Goal: Information Seeking & Learning: Learn about a topic

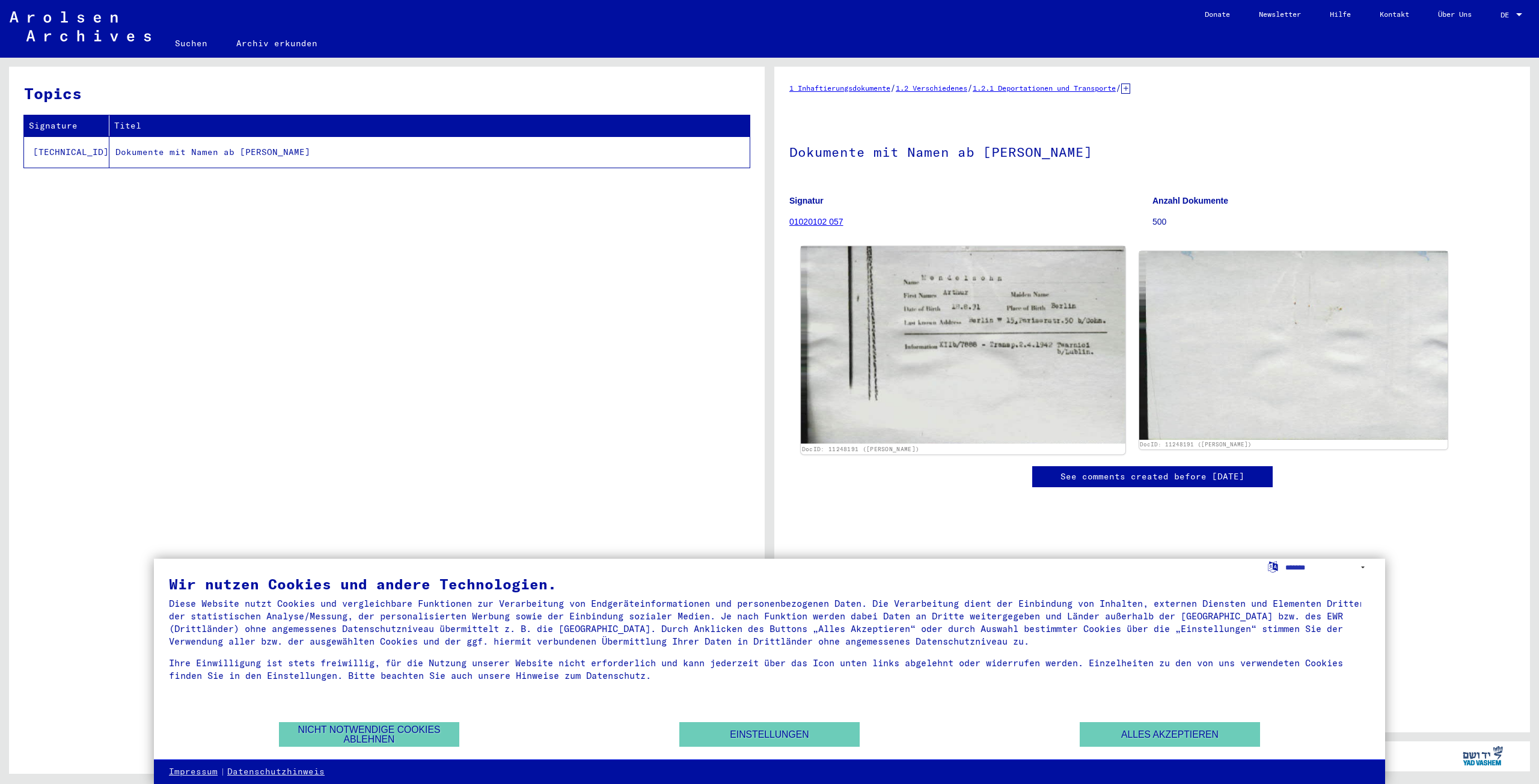
click at [944, 324] on img at bounding box center [963, 345] width 324 height 197
click at [924, 315] on img at bounding box center [963, 345] width 324 height 197
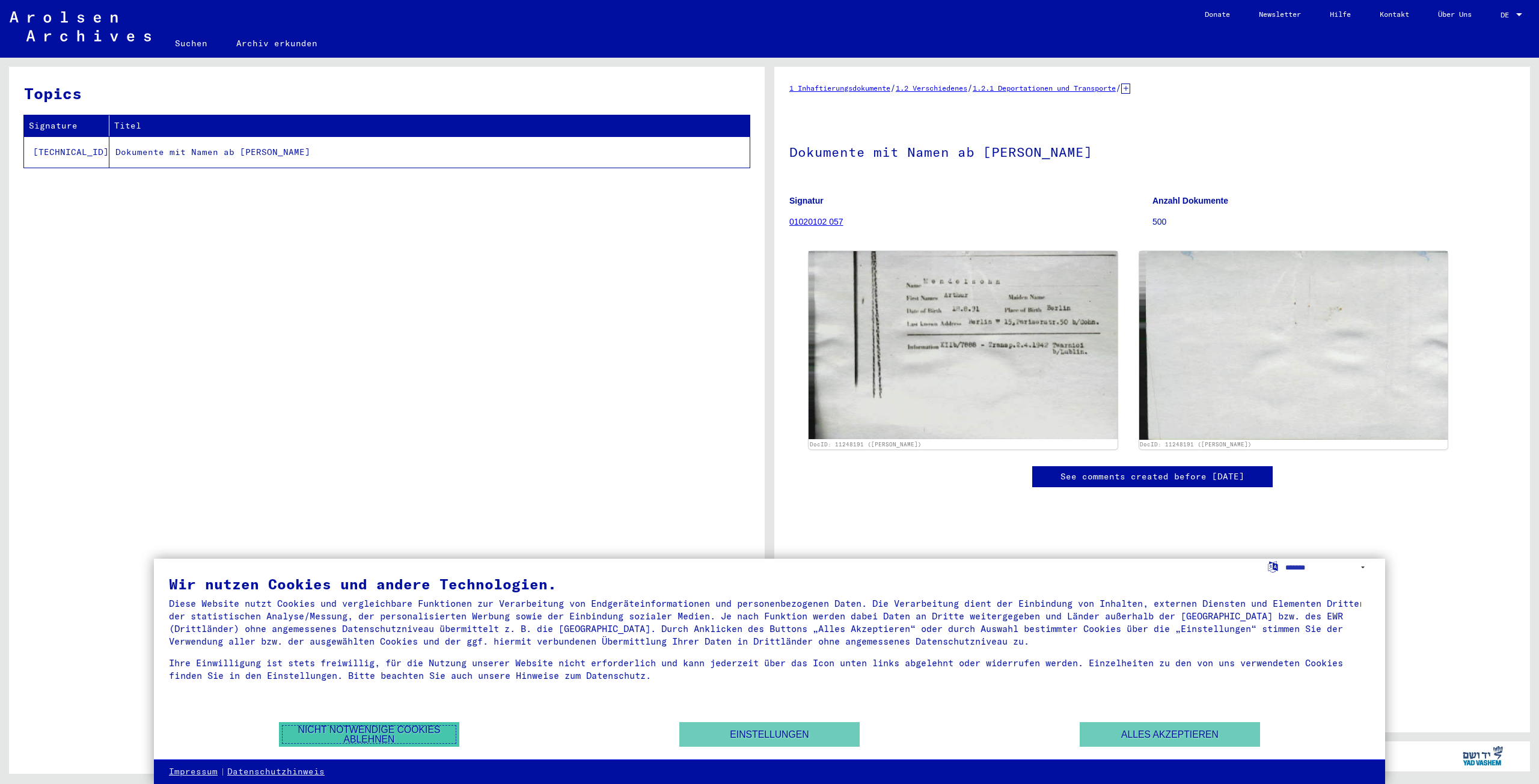
click at [383, 735] on button "Nicht notwendige Cookies ablehnen" at bounding box center [368, 734] width 180 height 24
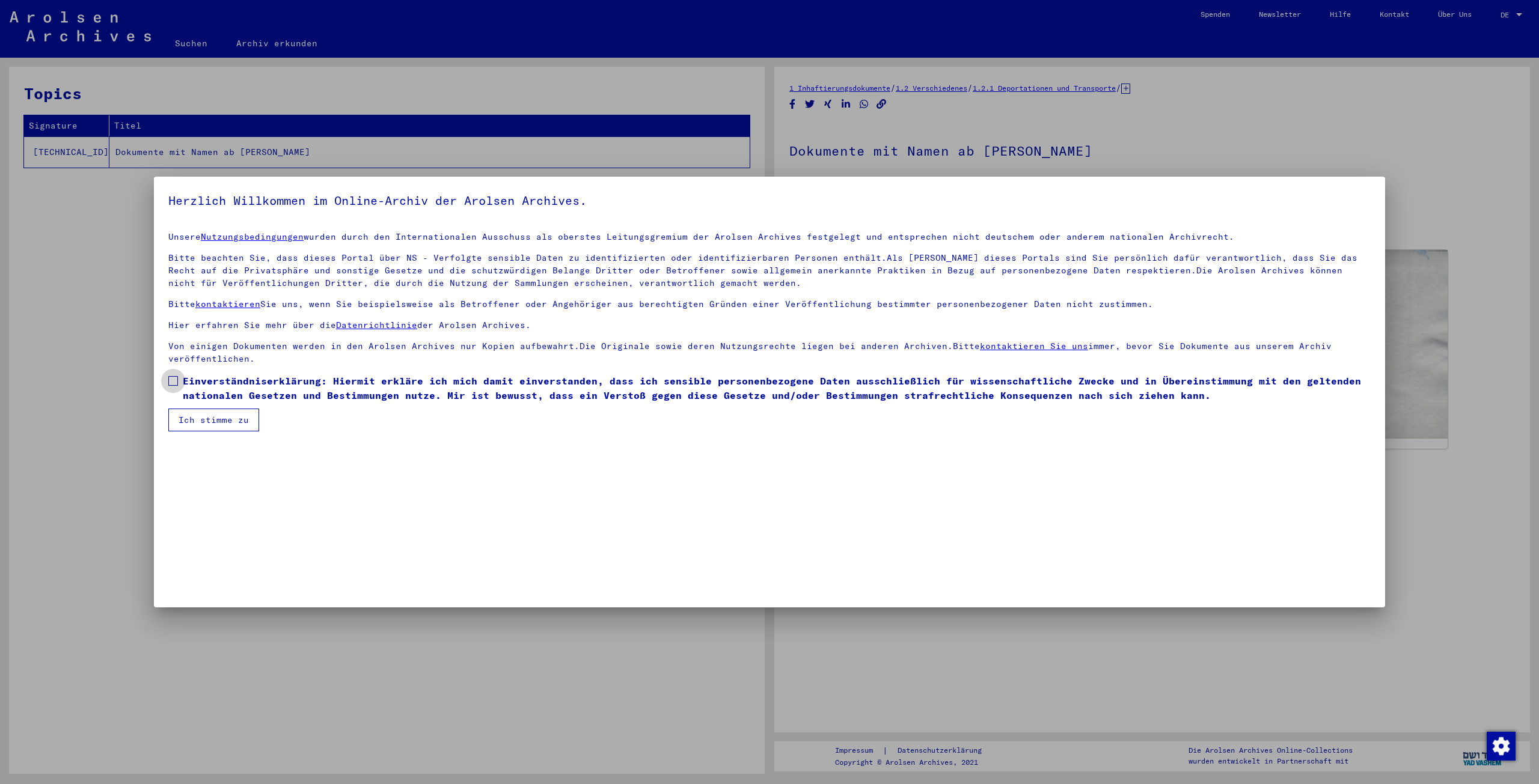
click at [174, 384] on span at bounding box center [173, 381] width 10 height 10
click at [207, 423] on button "Ich stimme zu" at bounding box center [214, 420] width 91 height 23
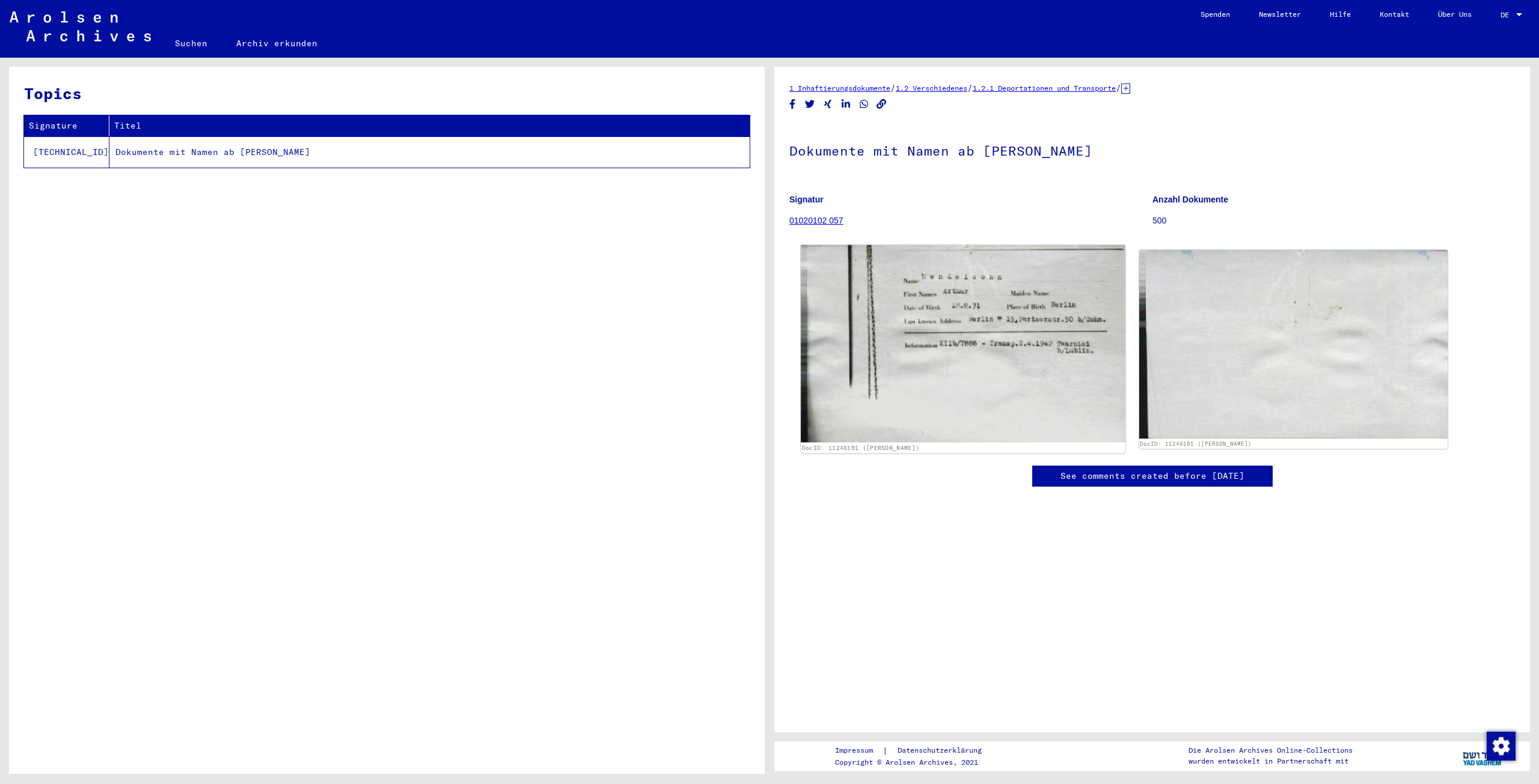
click at [956, 368] on img at bounding box center [963, 344] width 324 height 197
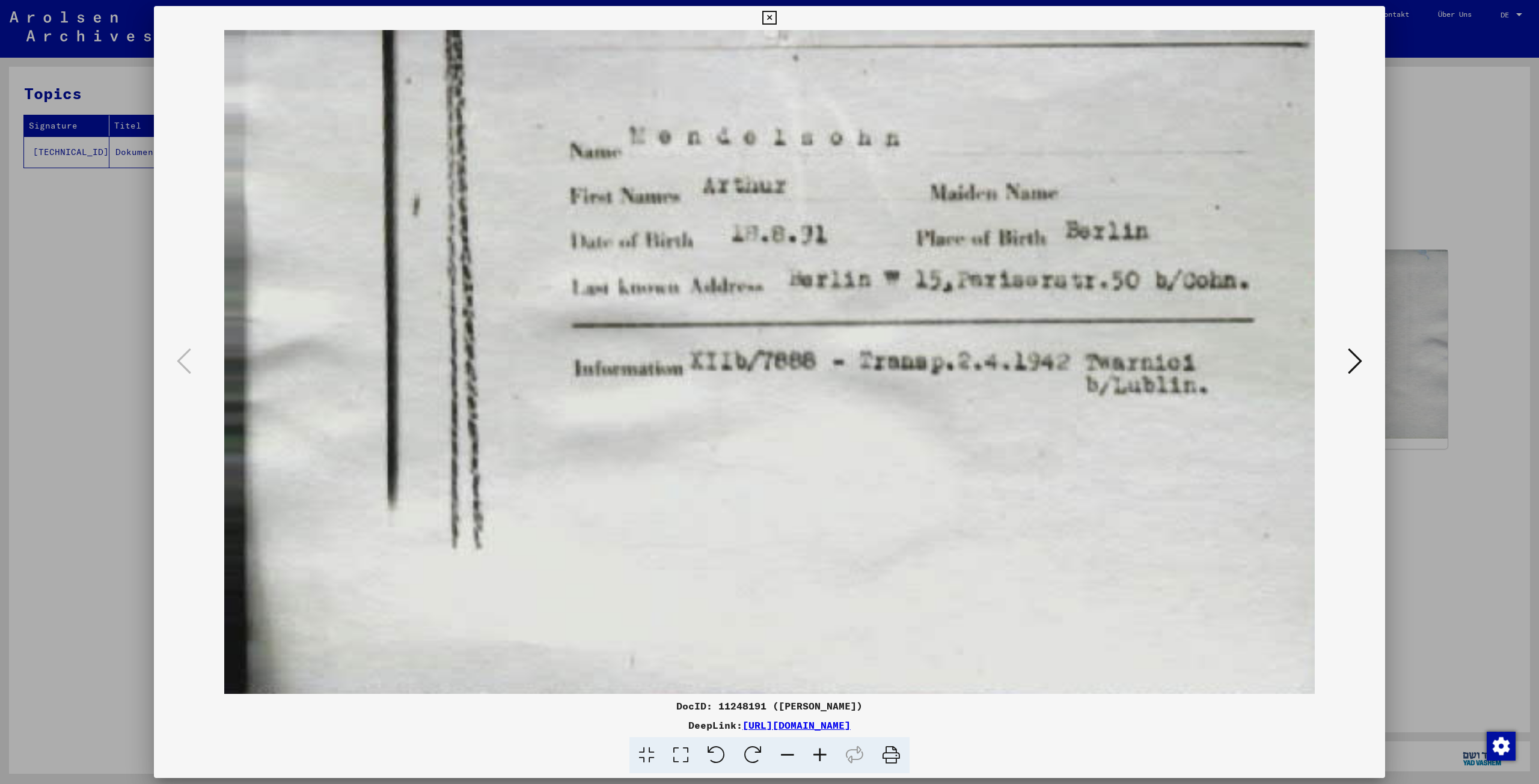
click at [790, 755] on icon at bounding box center [788, 755] width 33 height 37
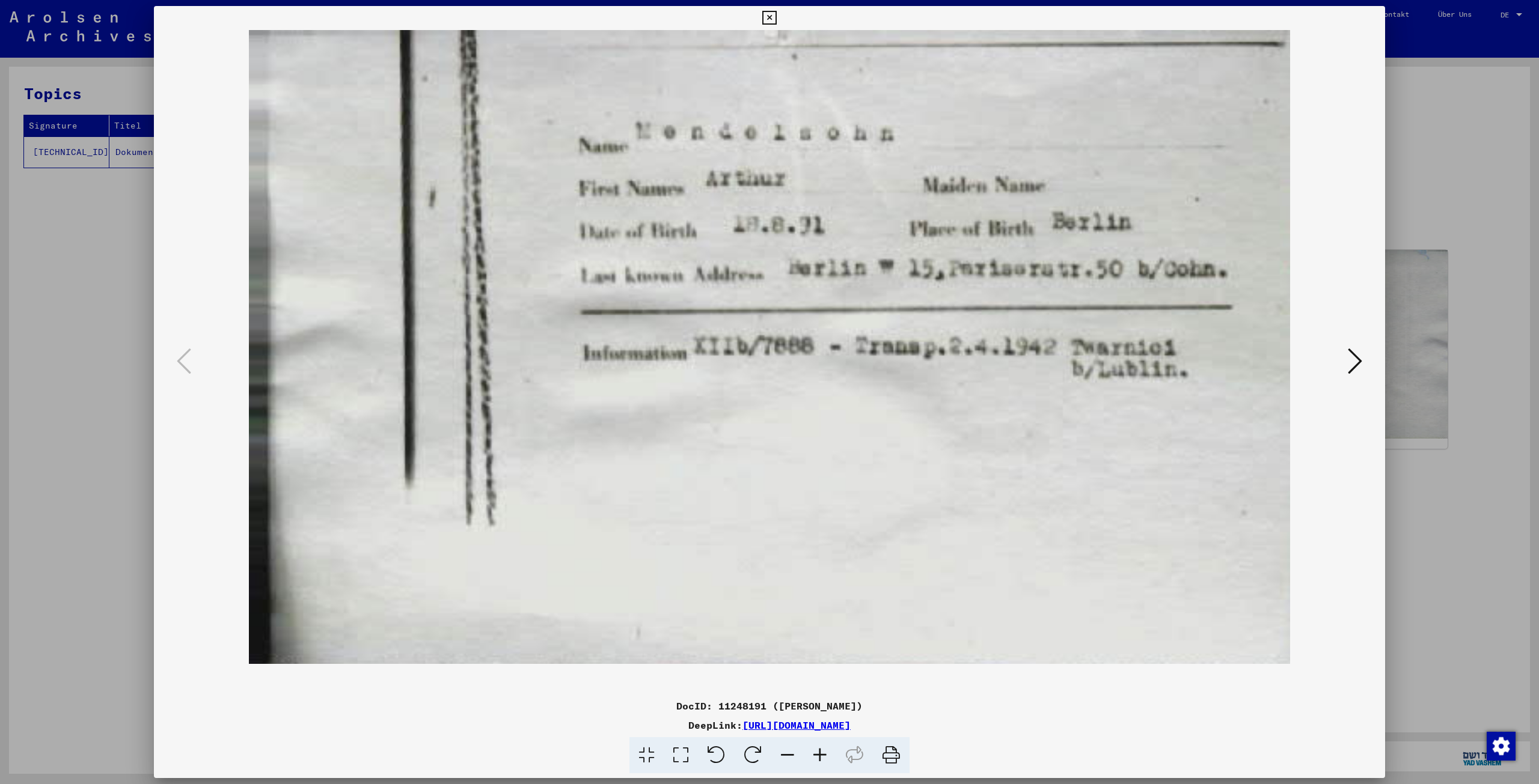
click at [790, 755] on icon at bounding box center [788, 755] width 33 height 37
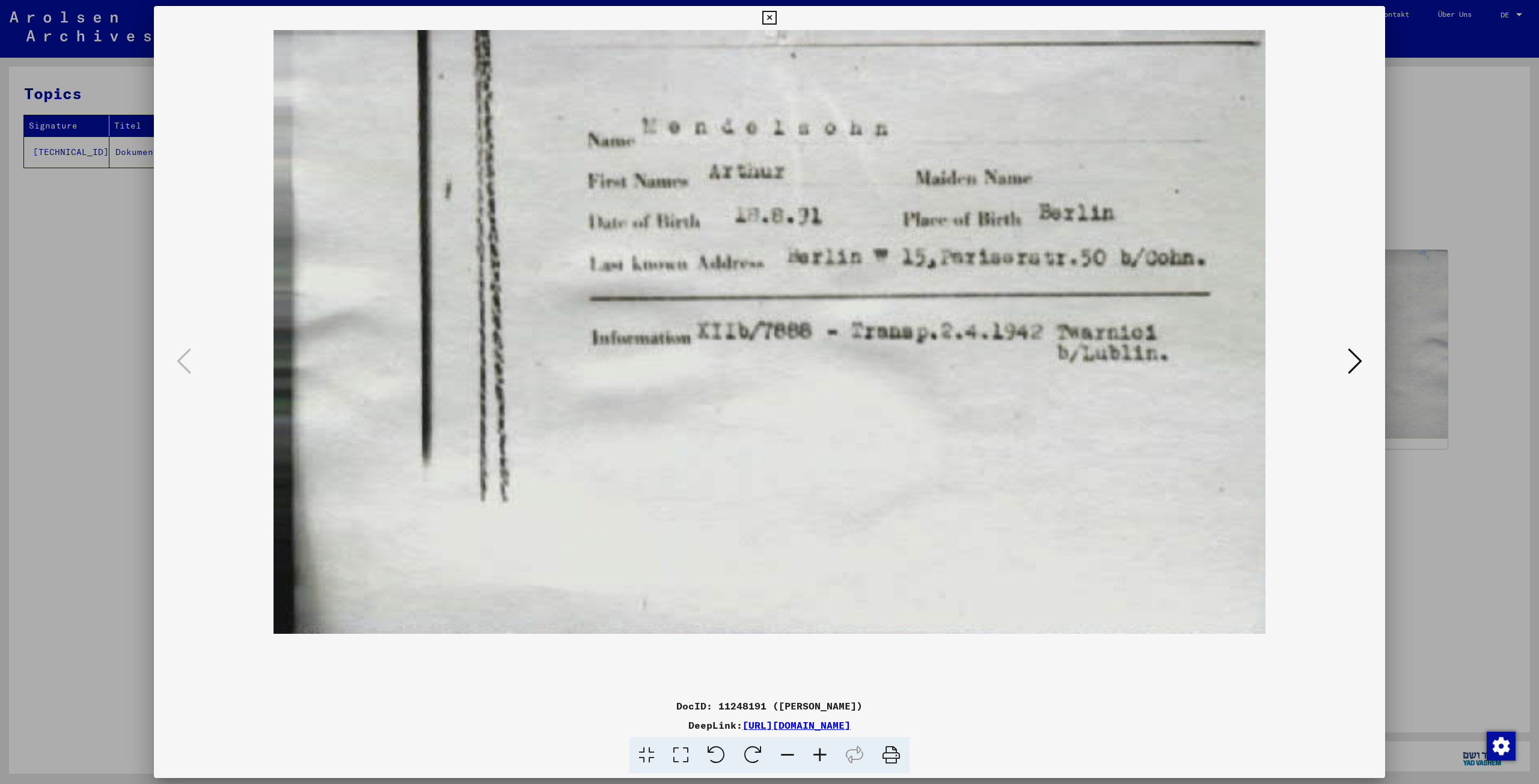
click at [790, 755] on icon at bounding box center [788, 755] width 33 height 37
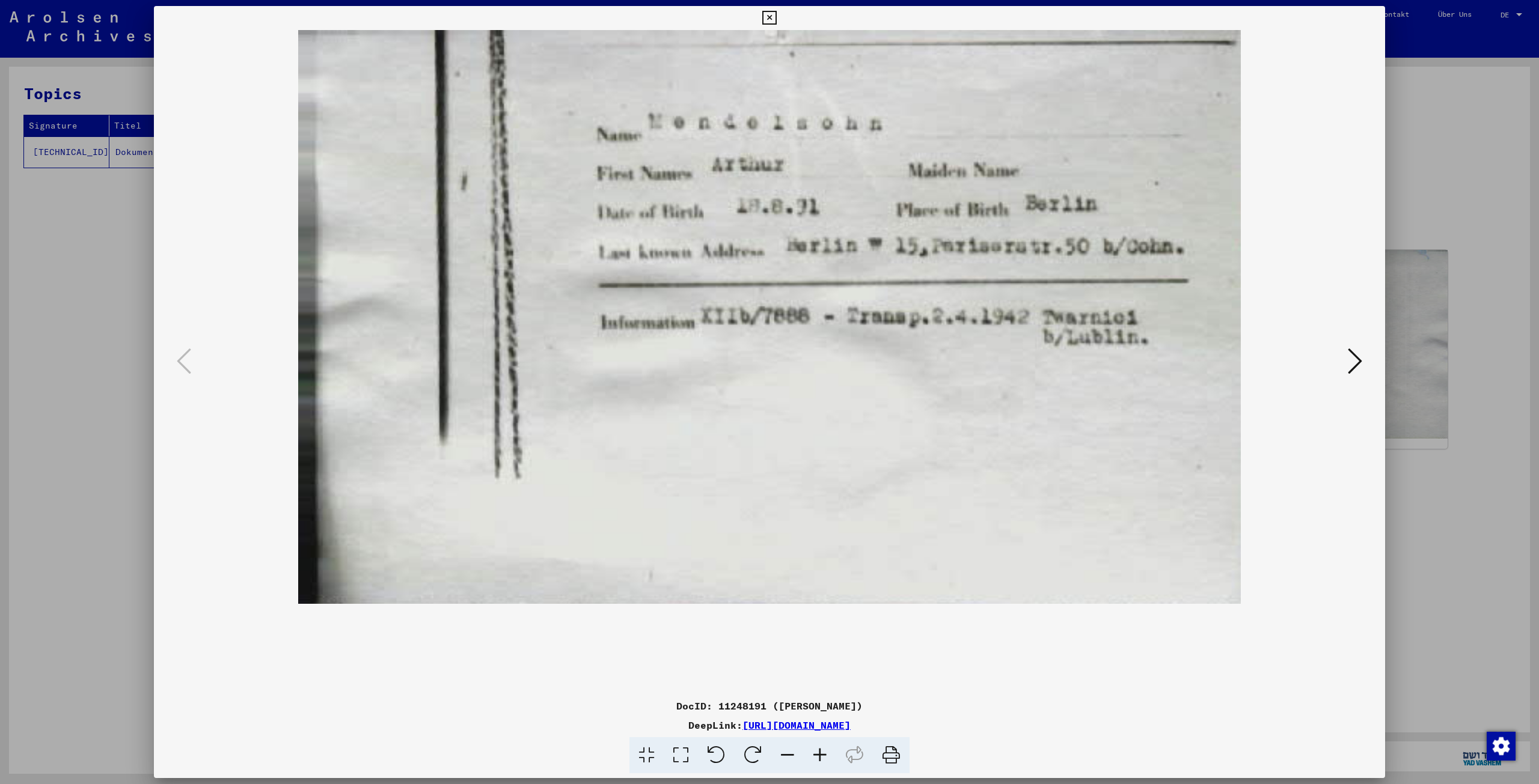
click at [1439, 175] on div at bounding box center [769, 392] width 1539 height 784
